Goal: Task Accomplishment & Management: Manage account settings

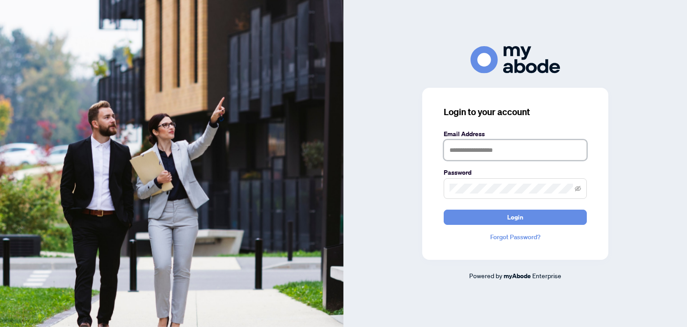
click at [474, 149] on input "text" at bounding box center [515, 150] width 143 height 21
type input "**********"
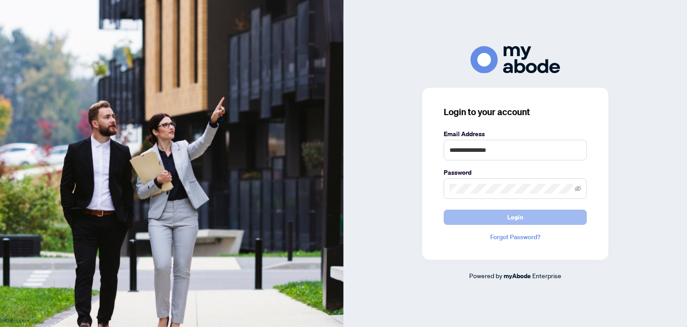
click at [515, 219] on span "Login" at bounding box center [515, 217] width 16 height 14
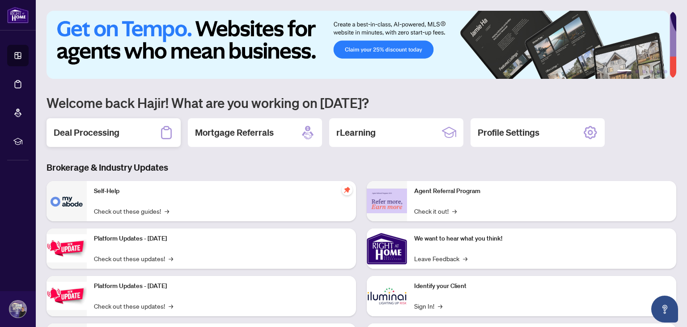
click at [100, 132] on h2 "Deal Processing" at bounding box center [87, 132] width 66 height 13
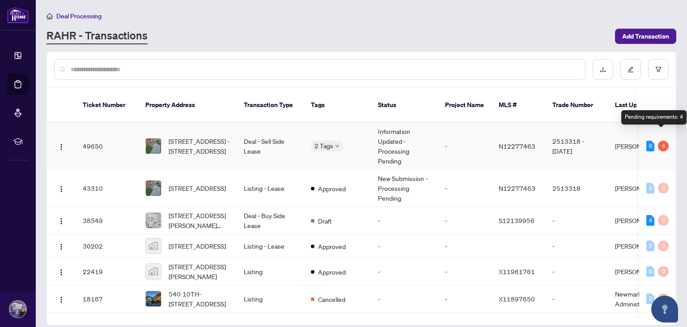
click at [662, 140] on div "4" at bounding box center [663, 145] width 11 height 11
click at [391, 129] on td "Information Updated - Processing Pending" at bounding box center [404, 146] width 67 height 47
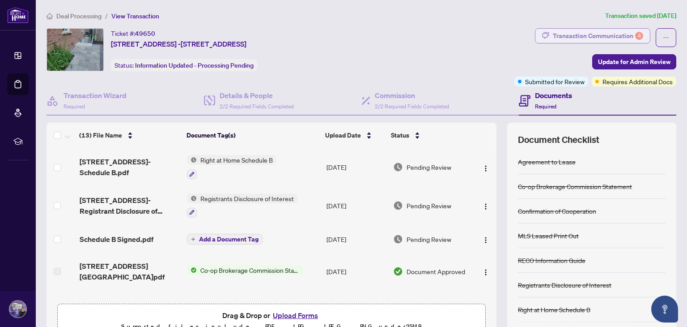
click at [606, 33] on div "Transaction Communication 4" at bounding box center [598, 36] width 90 height 14
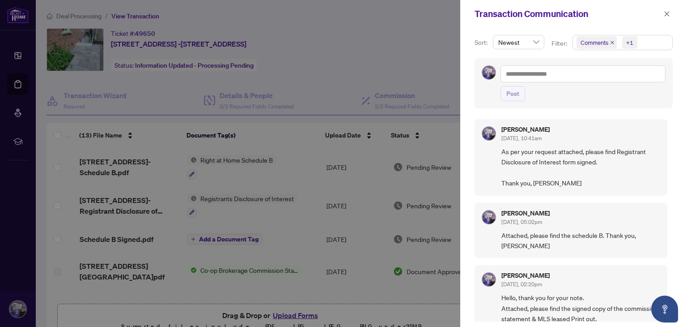
click at [433, 35] on div at bounding box center [343, 163] width 687 height 327
click at [667, 15] on icon "close" at bounding box center [667, 13] width 5 height 5
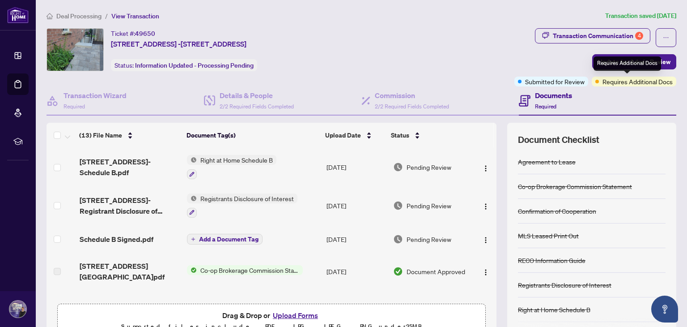
click at [614, 83] on span "Requires Additional Docs" at bounding box center [638, 82] width 70 height 10
click at [608, 79] on span "Requires Additional Docs" at bounding box center [638, 82] width 70 height 10
click at [663, 32] on span "button" at bounding box center [666, 37] width 6 height 14
click at [524, 65] on div "Transaction Communication 4 Update for Admin Review Submitted for Review Requir…" at bounding box center [596, 57] width 162 height 58
